Goal: Transaction & Acquisition: Purchase product/service

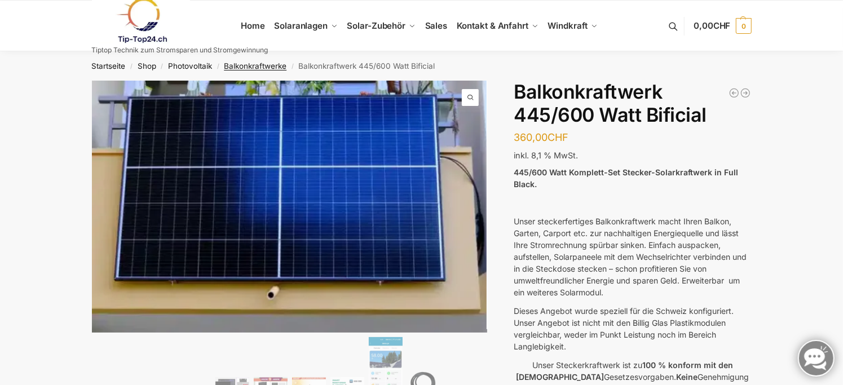
click at [250, 67] on link "Balkonkraftwerke" at bounding box center [255, 65] width 63 height 9
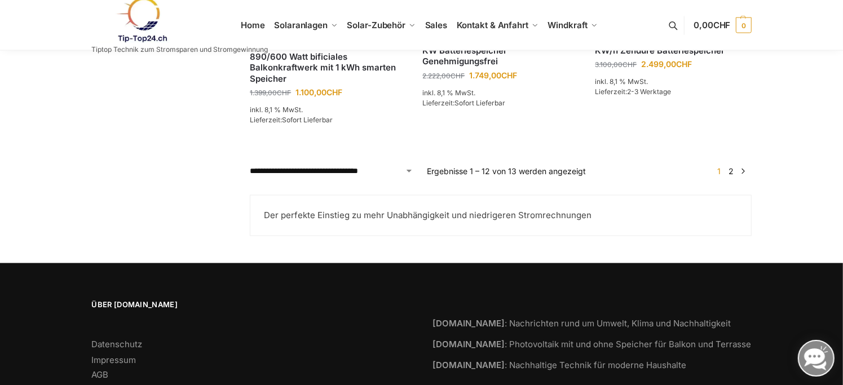
scroll to position [1128, 0]
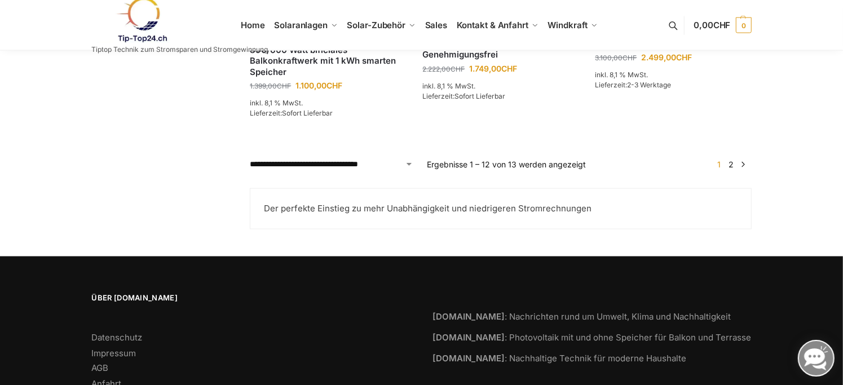
click at [732, 169] on link "2" at bounding box center [731, 165] width 11 height 10
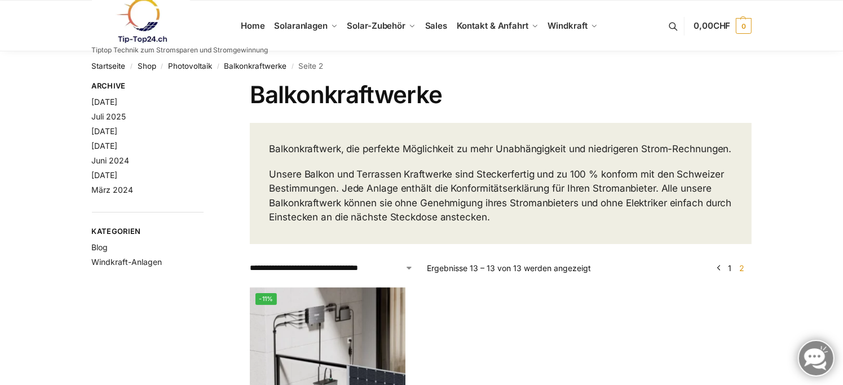
click at [252, 25] on link at bounding box center [180, 21] width 177 height 46
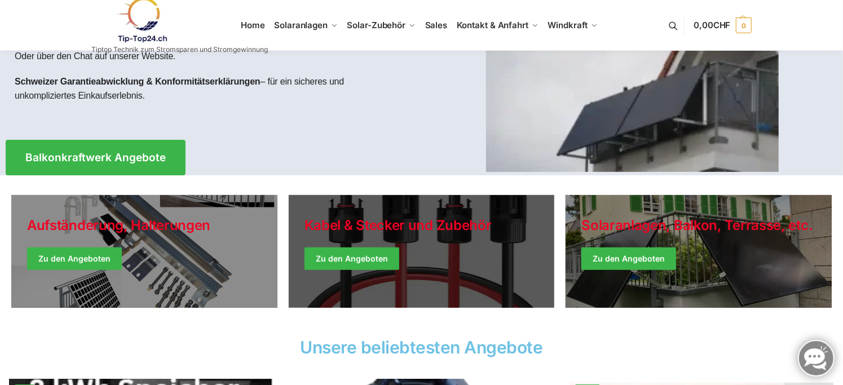
scroll to position [226, 0]
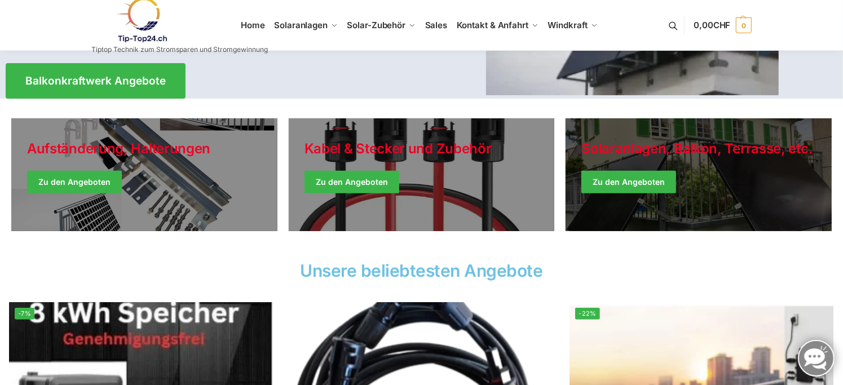
click at [618, 180] on link "Winter Jackets" at bounding box center [699, 174] width 266 height 113
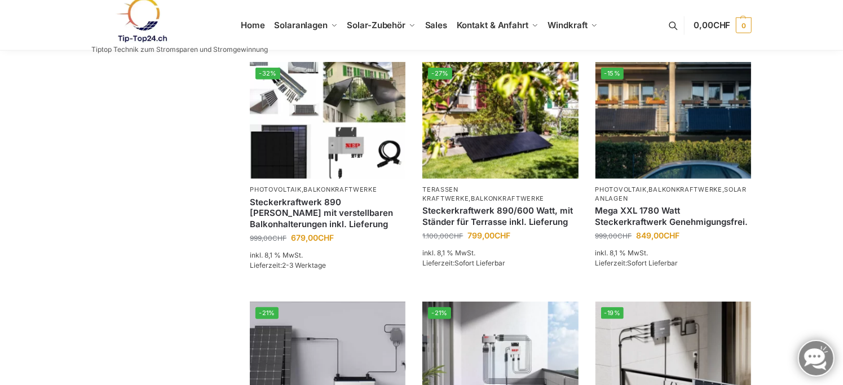
scroll to position [564, 0]
